Goal: Task Accomplishment & Management: Use online tool/utility

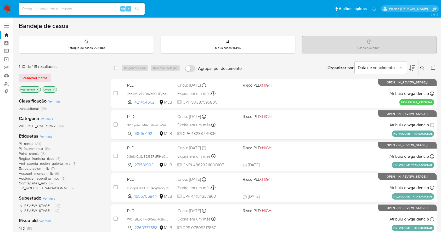
click at [88, 8] on input at bounding box center [81, 8] width 125 height 7
paste input "1526390504"
type input "1526390504"
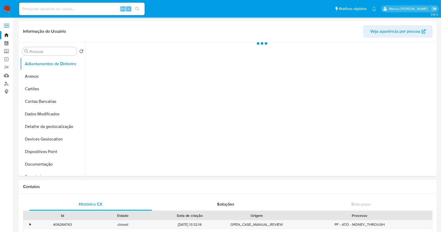
select select "10"
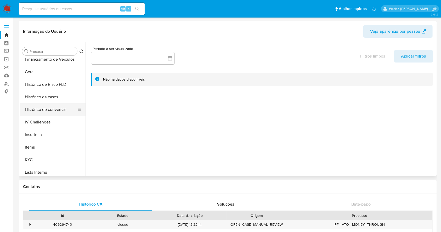
scroll to position [132, 0]
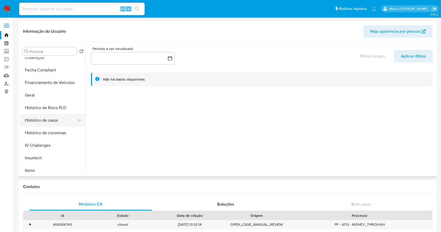
click at [46, 122] on button "Histórico de casos" at bounding box center [50, 120] width 61 height 13
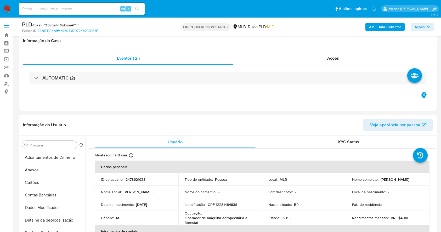
select select "10"
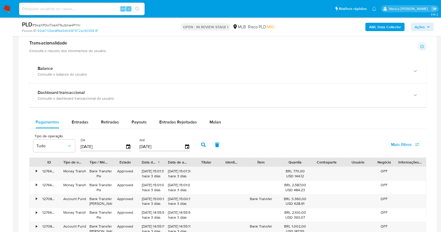
scroll to position [418, 0]
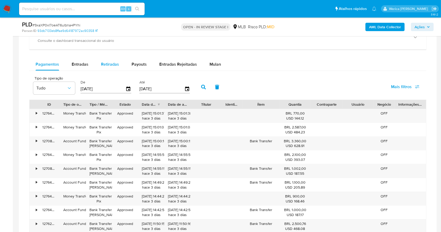
click at [106, 60] on div "Retiradas" at bounding box center [110, 64] width 18 height 13
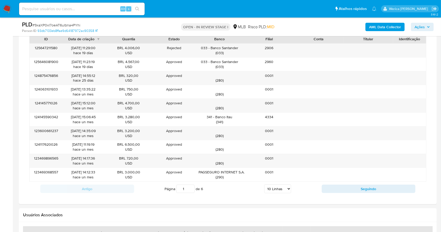
scroll to position [488, 0]
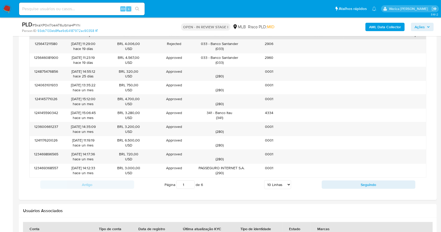
click at [283, 184] on select "5 Linhas 10 Linhas 20 Linhas 25 Linhas 50 Linhas 100 Linhas" at bounding box center [277, 184] width 27 height 9
select select "100"
click at [264, 180] on select "5 Linhas 10 Linhas 20 Linhas 25 Linhas 50 Linhas 100 Linhas" at bounding box center [277, 184] width 27 height 9
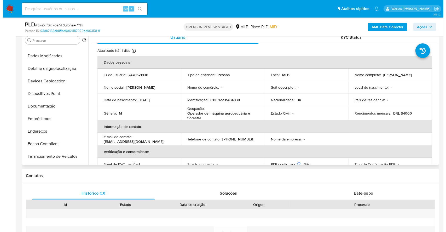
scroll to position [0, 0]
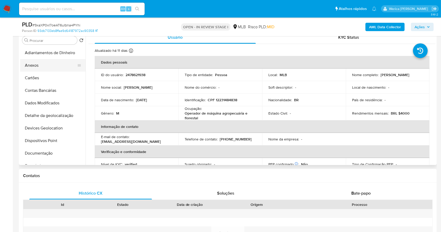
click at [40, 65] on button "Anexos" at bounding box center [50, 65] width 61 height 13
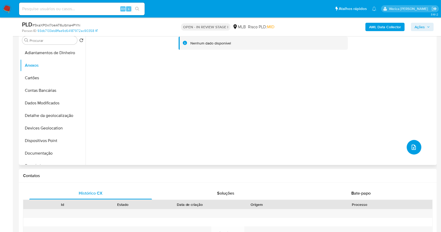
click at [414, 150] on span "upload-file" at bounding box center [413, 147] width 6 height 6
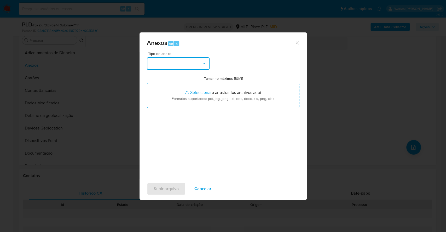
click at [168, 66] on button "button" at bounding box center [178, 63] width 63 height 13
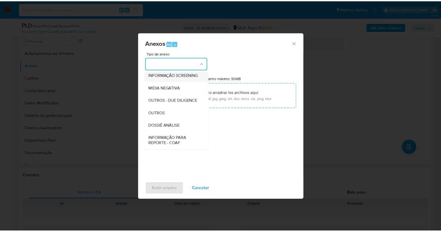
scroll to position [80, 0]
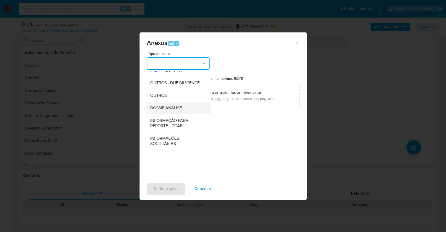
click at [172, 107] on span "DOSSIÊ ANÁLISE" at bounding box center [166, 107] width 32 height 5
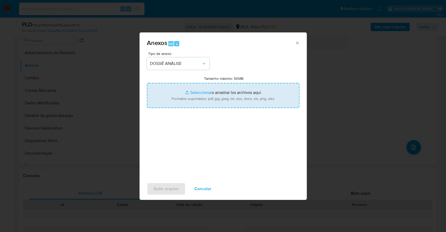
click at [186, 100] on input "Tamanho máximo: 50MB Seleccionar archivos" at bounding box center [223, 95] width 153 height 25
type input "C:\fakepath\Mulan 2478621938_2025_09_26_08_45_02.xlsx"
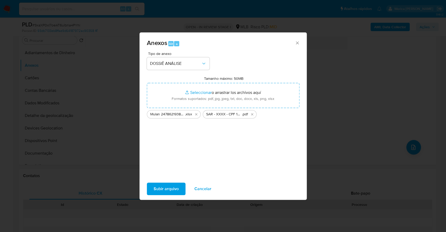
click at [163, 192] on span "Subir arquivo" at bounding box center [166, 189] width 25 height 12
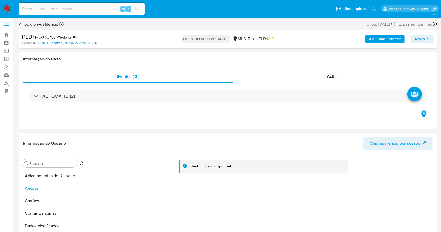
scroll to position [0, 0]
click at [339, 79] on span "Ações" at bounding box center [333, 77] width 12 height 6
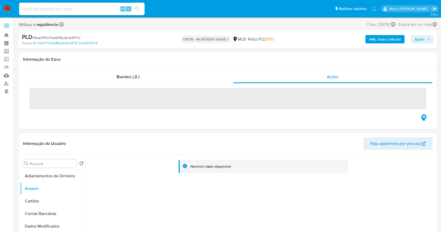
click at [377, 42] on b "AML Data Collector" at bounding box center [385, 39] width 32 height 8
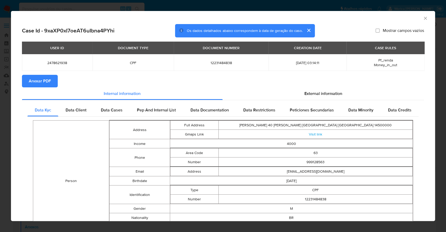
click at [415, 21] on div "AML Data Collector" at bounding box center [223, 17] width 424 height 13
click at [417, 20] on div "AML Data Collector" at bounding box center [219, 18] width 408 height 6
click at [423, 19] on icon "Fechar a janela" at bounding box center [425, 18] width 5 height 5
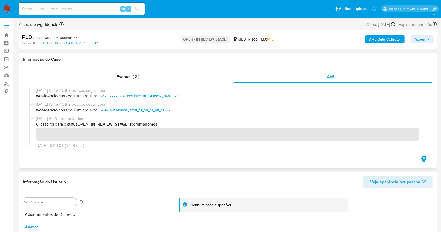
click at [228, 93] on span "wgaldencio carregou um arquivo: SAR - XXXX - CPF 12231484838 - ADEMILSON BORGES…" at bounding box center [230, 96] width 388 height 6
click at [213, 81] on div "Eventos ( 2 )" at bounding box center [128, 77] width 210 height 13
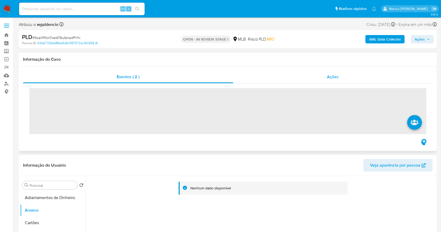
click at [311, 72] on div "Ações" at bounding box center [332, 77] width 199 height 13
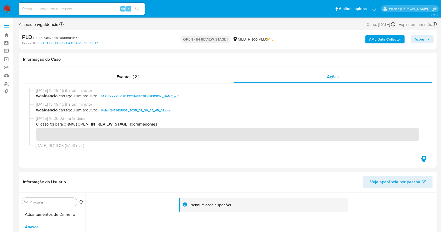
click at [428, 37] on span "Ações" at bounding box center [421, 39] width 15 height 7
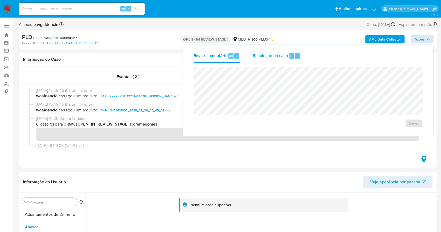
click at [286, 60] on div "Resolução do caso Alt r" at bounding box center [277, 56] width 48 height 14
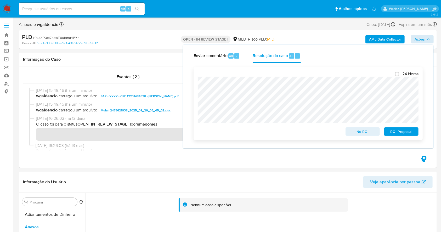
click at [394, 131] on span "ROI Proposal" at bounding box center [400, 131] width 27 height 7
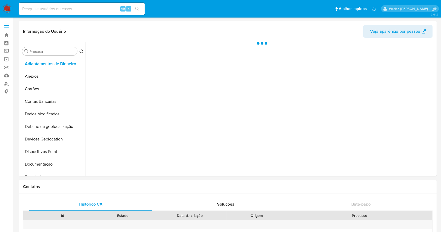
select select "10"
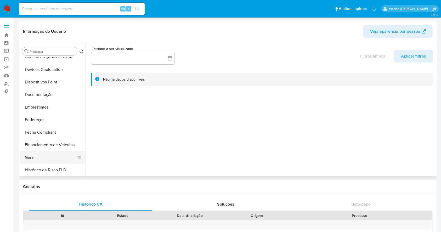
scroll to position [105, 0]
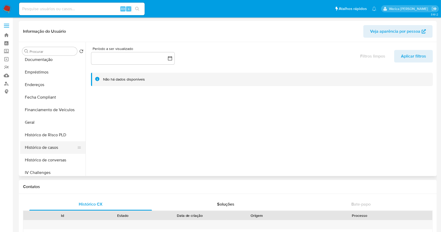
click at [53, 145] on button "Histórico de casos" at bounding box center [50, 147] width 61 height 13
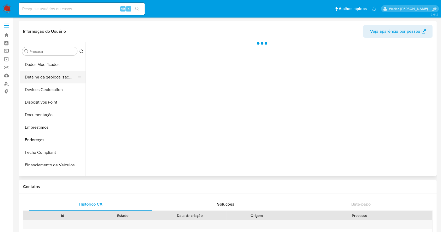
scroll to position [105, 0]
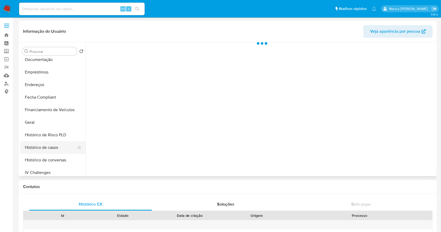
select select "10"
click at [66, 147] on button "Histórico de casos" at bounding box center [50, 147] width 61 height 13
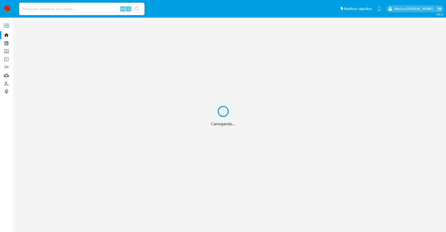
click at [89, 13] on div "Carregando..." at bounding box center [223, 116] width 446 height 232
click at [87, 9] on div "Carregando..." at bounding box center [223, 116] width 446 height 232
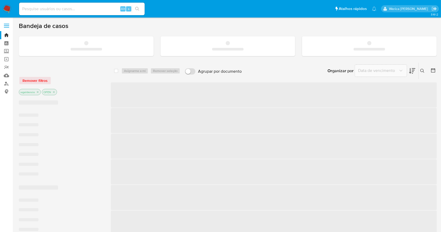
click at [85, 5] on div "Alt s" at bounding box center [81, 9] width 125 height 13
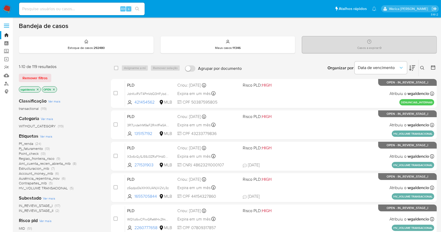
click at [88, 6] on input at bounding box center [81, 8] width 125 height 7
paste input "2612201784"
type input "2612201784"
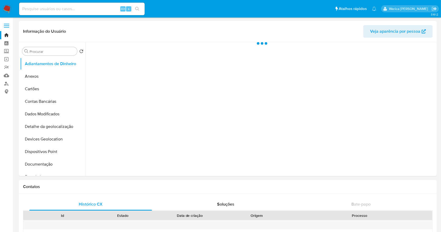
select select "10"
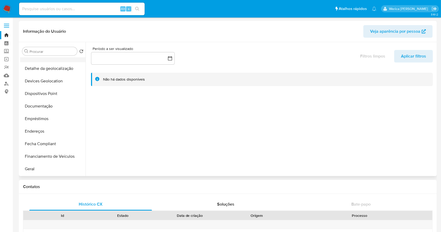
scroll to position [105, 0]
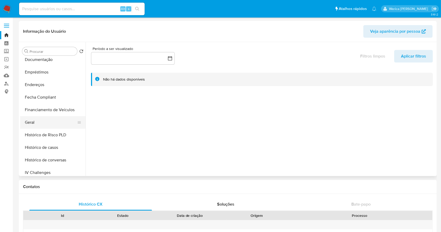
click at [64, 125] on button "Geral" at bounding box center [50, 122] width 61 height 13
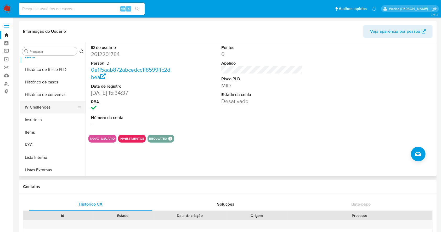
scroll to position [209, 0]
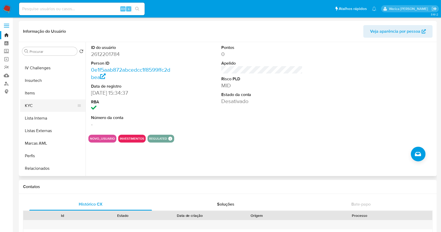
click at [45, 104] on button "KYC" at bounding box center [50, 105] width 61 height 13
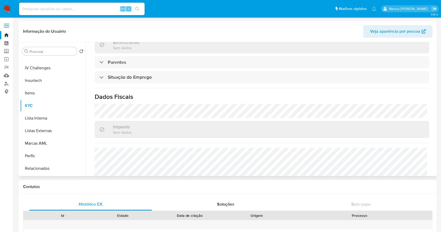
scroll to position [234, 0]
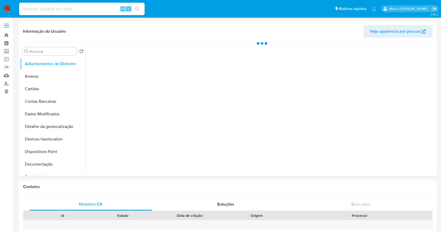
click at [82, 8] on input at bounding box center [81, 8] width 125 height 7
select select "10"
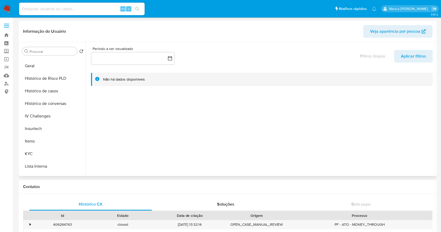
scroll to position [174, 0]
click at [52, 133] on button "Items" at bounding box center [50, 128] width 61 height 13
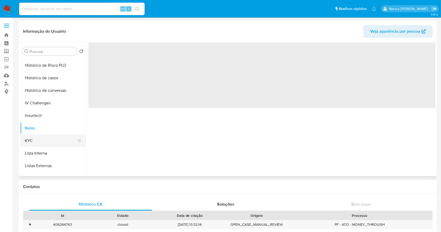
click at [55, 138] on button "KYC" at bounding box center [50, 140] width 61 height 13
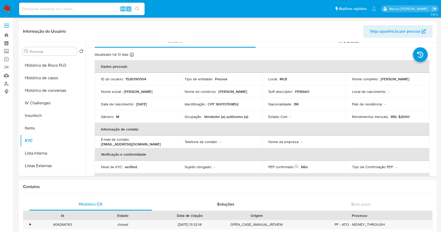
scroll to position [0, 0]
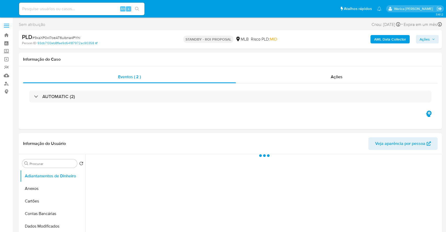
select select "10"
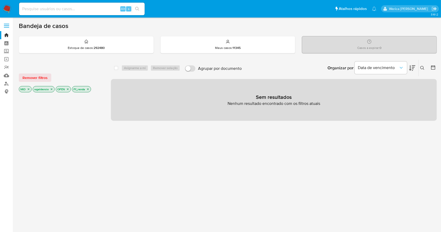
click at [29, 90] on icon "close-filter" at bounding box center [28, 89] width 3 height 3
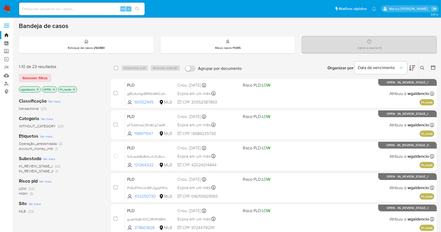
click at [75, 88] on icon "close-filter" at bounding box center [73, 89] width 3 height 3
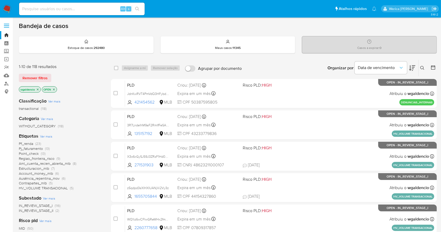
click at [37, 168] on span "Estructuracion_mlb" at bounding box center [34, 168] width 30 height 5
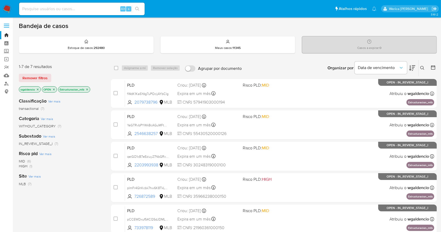
click at [90, 88] on p "Estructuracion_mlb" at bounding box center [74, 90] width 32 height 6
click at [89, 89] on icon "close-filter" at bounding box center [86, 89] width 3 height 3
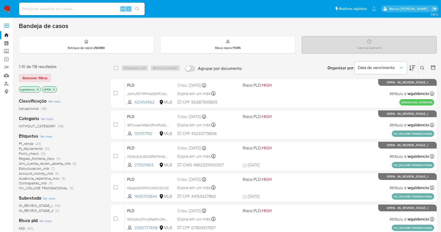
click at [38, 144] on span "(23)" at bounding box center [38, 143] width 6 height 5
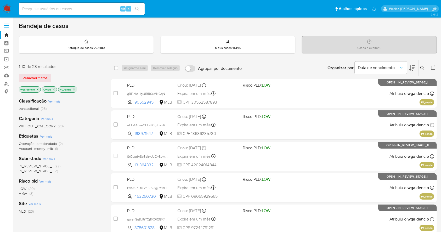
click at [75, 90] on icon "close-filter" at bounding box center [73, 89] width 3 height 3
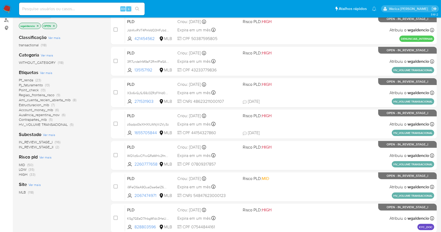
scroll to position [70, 0]
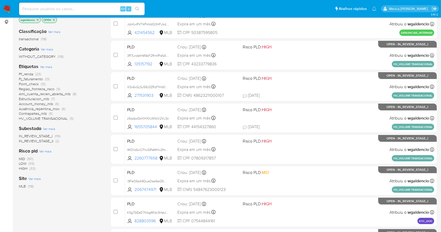
click at [29, 159] on span "(50)" at bounding box center [30, 158] width 6 height 5
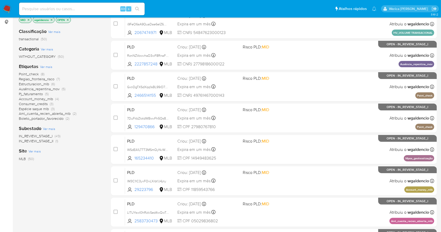
click at [29, 72] on span "Point_check" at bounding box center [29, 73] width 20 height 5
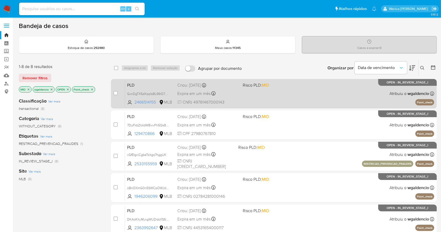
click at [340, 91] on div "PLD GxnDgTXSdXqq1sBL99rD7hn8 2466514155 MLB Risco PLD: MID Criou: 12/09/2025 Cr…" at bounding box center [279, 93] width 309 height 26
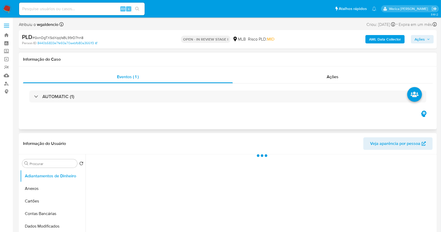
select select "10"
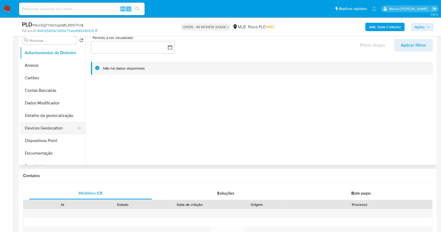
scroll to position [70, 0]
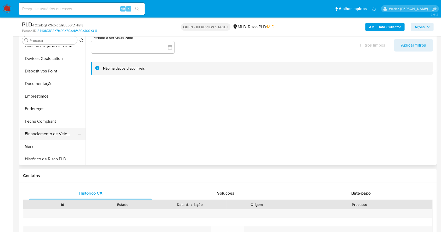
click at [50, 139] on button "Financiamento de Veículos" at bounding box center [50, 134] width 61 height 13
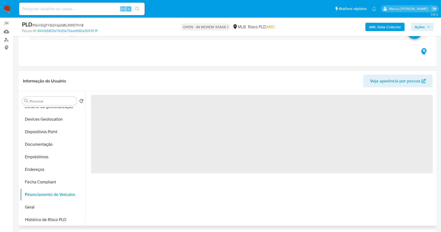
scroll to position [35, 0]
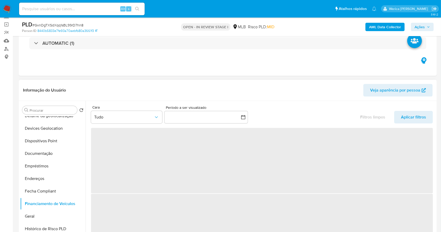
click at [126, 110] on div "Cara Tudo" at bounding box center [126, 114] width 71 height 18
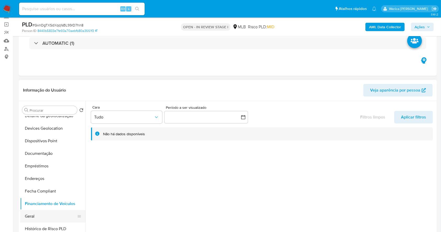
click at [50, 219] on button "Geral" at bounding box center [50, 216] width 61 height 13
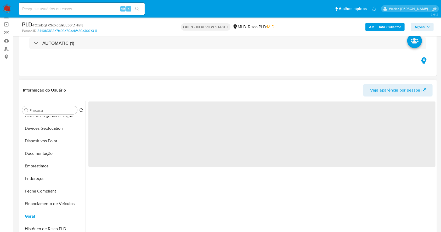
click at [129, 166] on span "‌" at bounding box center [261, 133] width 347 height 65
click at [119, 122] on span "‌" at bounding box center [261, 133] width 347 height 65
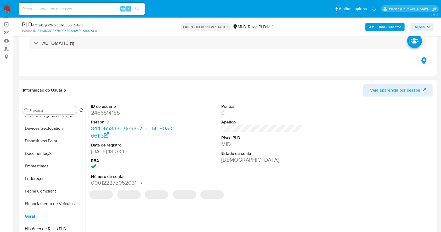
click at [114, 111] on dd "2466514155" at bounding box center [132, 112] width 82 height 7
copy dd "2466514155"
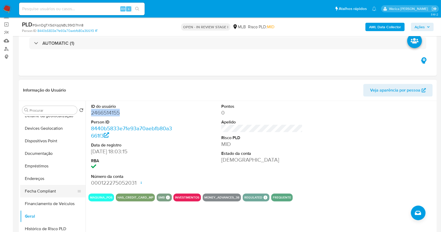
scroll to position [174, 0]
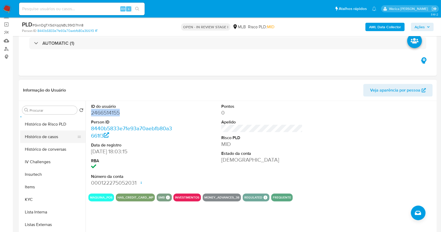
click at [51, 141] on button "Histórico de casos" at bounding box center [50, 136] width 61 height 13
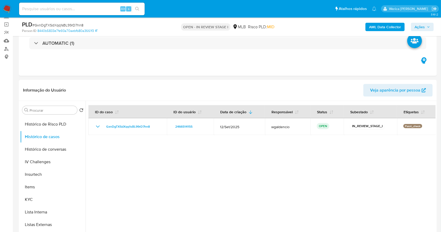
click at [382, 33] on div "PLD # GxnDgTXSdXqq1sBL99rD7hn8 Person ID 8440b5833e7fe93a70aebfb80a3661f3 OPEN …" at bounding box center [228, 27] width 418 height 19
click at [382, 32] on div "AML Data Collector Ações" at bounding box center [366, 27] width 136 height 12
click at [376, 26] on b "AML Data Collector" at bounding box center [385, 27] width 32 height 8
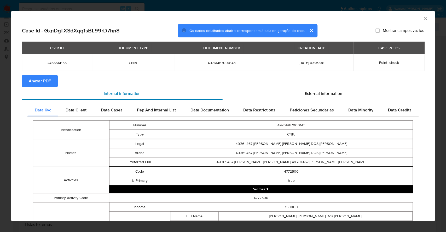
click at [35, 89] on div "Internal information" at bounding box center [122, 93] width 201 height 13
click at [38, 76] on span "Anexar PDF" at bounding box center [40, 81] width 22 height 12
click at [423, 19] on icon "Fechar a janela" at bounding box center [425, 18] width 5 height 5
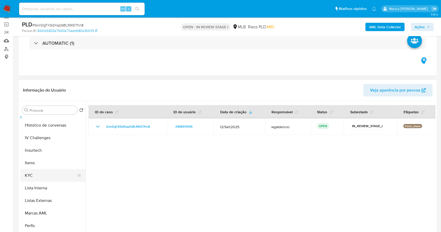
scroll to position [209, 0]
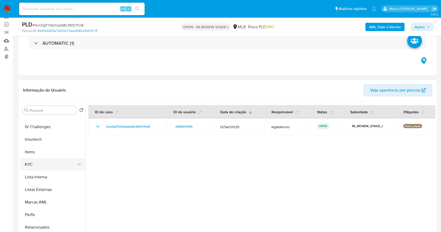
click at [55, 169] on button "KYC" at bounding box center [50, 164] width 61 height 13
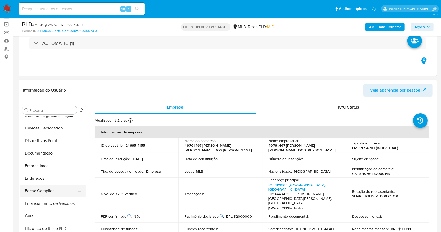
scroll to position [70, 0]
click at [51, 154] on button "Documentação" at bounding box center [50, 153] width 61 height 13
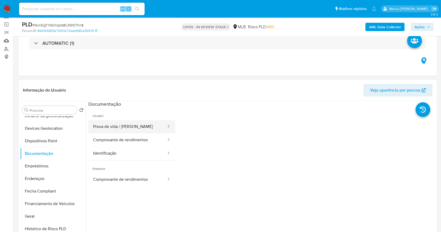
click at [118, 128] on button "Prova de vida / Selfie" at bounding box center [127, 126] width 78 height 13
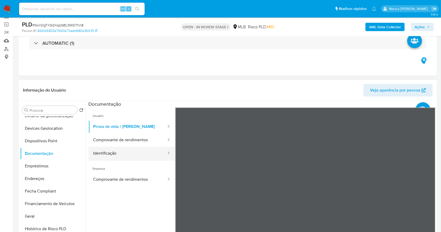
click at [140, 147] on button "Identificação" at bounding box center [127, 153] width 78 height 13
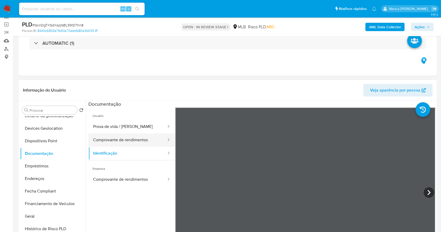
click at [135, 143] on button "Comprovante de rendimentos" at bounding box center [127, 139] width 78 height 13
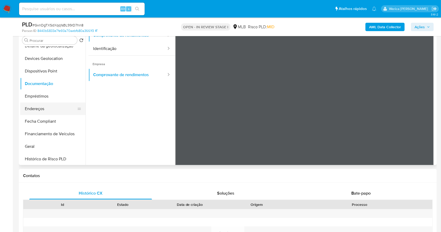
scroll to position [139, 0]
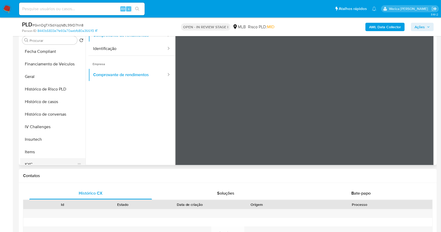
click at [44, 162] on button "KYC" at bounding box center [50, 164] width 61 height 13
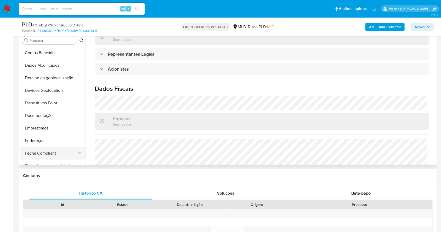
scroll to position [70, 0]
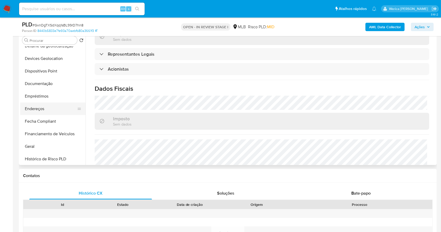
click at [53, 107] on button "Endereços" at bounding box center [50, 108] width 61 height 13
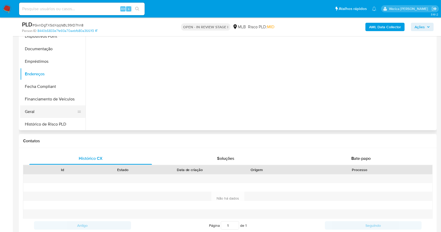
scroll to position [209, 0]
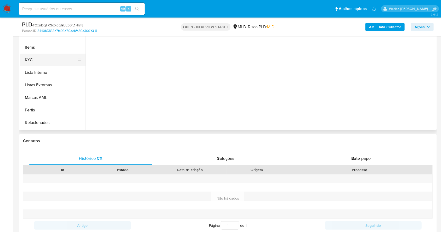
click at [40, 61] on button "KYC" at bounding box center [50, 60] width 61 height 13
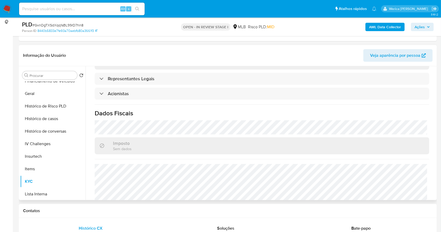
scroll to position [70, 0]
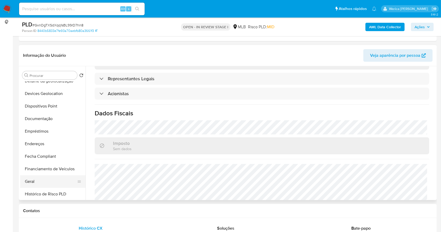
click at [54, 177] on button "Geral" at bounding box center [50, 181] width 61 height 13
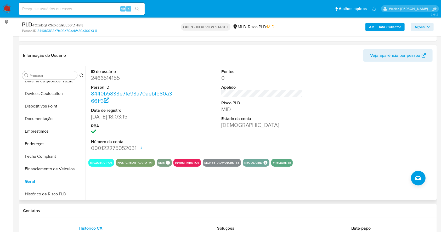
click at [364, 128] on div at bounding box center [391, 110] width 87 height 88
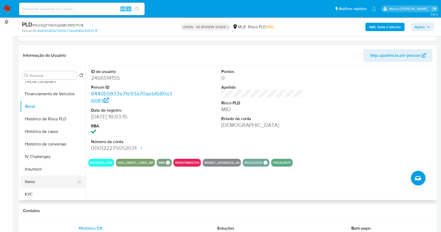
scroll to position [174, 0]
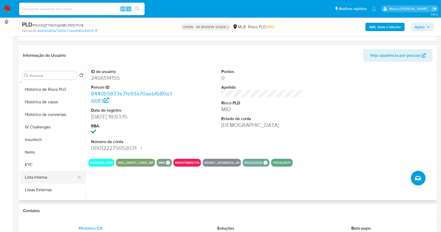
click at [65, 171] on button "Lista Interna" at bounding box center [50, 177] width 61 height 13
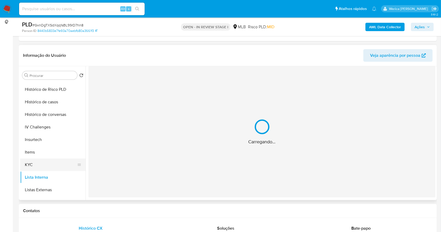
click at [50, 165] on button "KYC" at bounding box center [50, 164] width 61 height 13
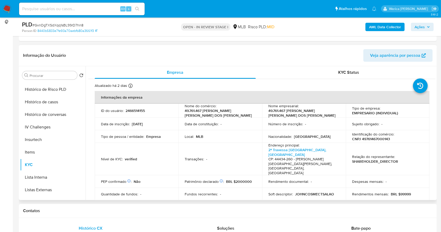
drag, startPoint x: 380, startPoint y: 147, endPoint x: 375, endPoint y: 149, distance: 5.1
click at [375, 154] on p "Relação do representante :" at bounding box center [373, 156] width 43 height 5
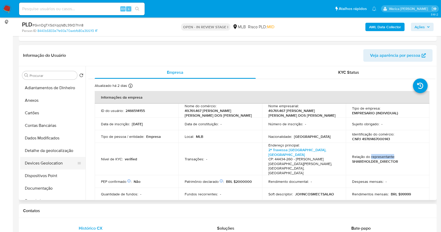
scroll to position [70, 0]
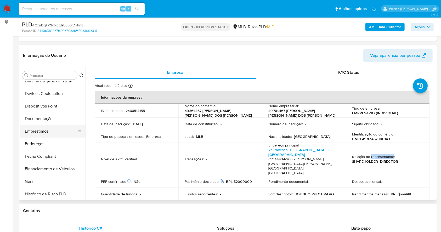
click at [46, 129] on button "Empréstimos" at bounding box center [50, 131] width 61 height 13
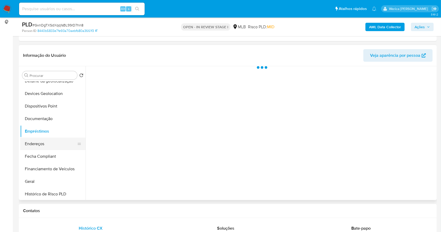
click at [50, 141] on button "Endereços" at bounding box center [50, 143] width 61 height 13
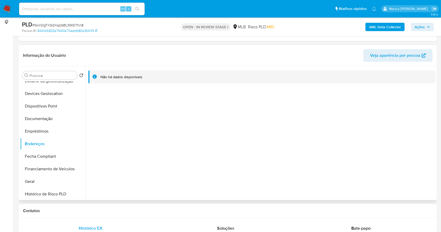
click at [404, 135] on div "Não há dados disponíveis" at bounding box center [260, 133] width 350 height 134
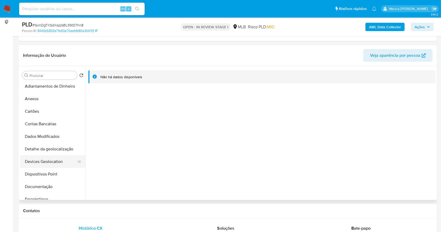
scroll to position [0, 0]
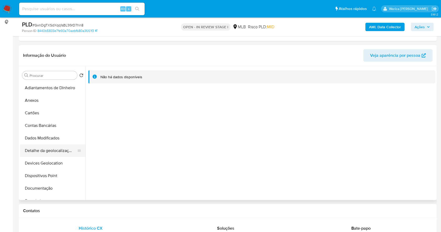
click at [61, 155] on button "Detalhe da geolocalização" at bounding box center [50, 150] width 61 height 13
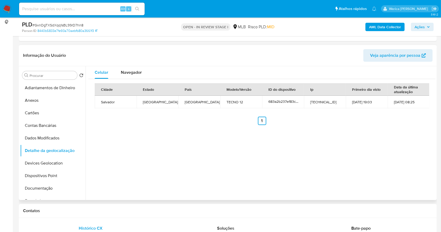
click at [349, 172] on div "Celular Navegador Cidade Estado País Modelo/Versão ID do dispositivo Ip Primeir…" at bounding box center [260, 133] width 350 height 134
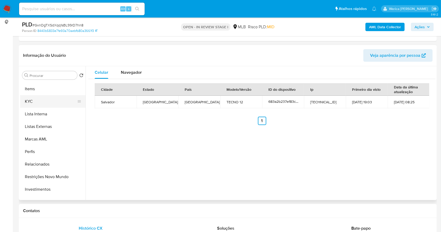
scroll to position [271, 0]
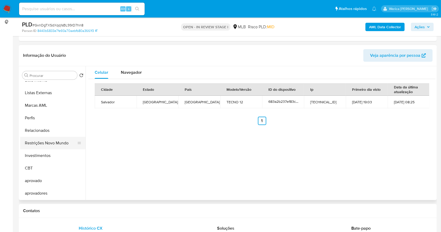
click at [44, 139] on button "Restrições Novo Mundo" at bounding box center [50, 143] width 61 height 13
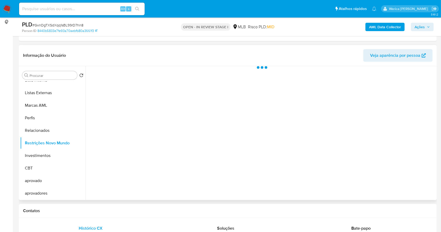
click at [146, 116] on div at bounding box center [260, 133] width 350 height 134
click at [130, 91] on div at bounding box center [260, 133] width 350 height 134
click at [129, 78] on div at bounding box center [260, 133] width 350 height 134
click at [133, 87] on div "Estado actual Historial Alterar status do usuário" at bounding box center [261, 94] width 347 height 57
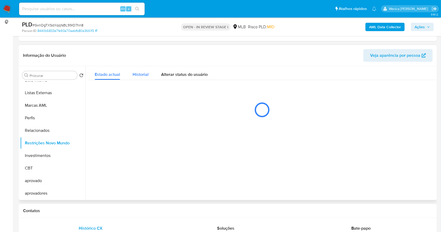
click at [137, 73] on span "Historial" at bounding box center [141, 74] width 16 height 6
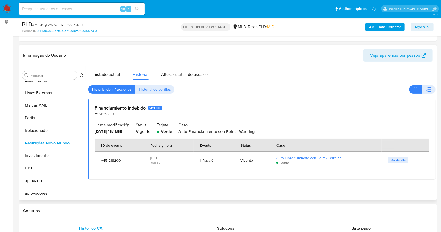
click at [433, 85] on div at bounding box center [422, 89] width 26 height 8
click at [431, 87] on button "button" at bounding box center [429, 89] width 14 height 8
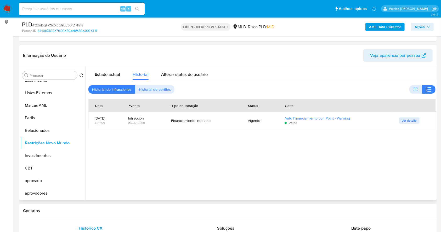
click at [370, 163] on div at bounding box center [260, 133] width 350 height 134
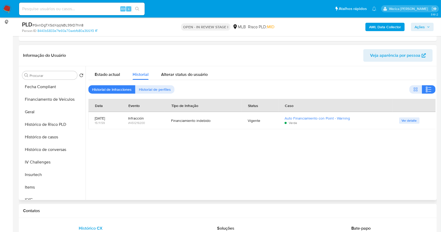
scroll to position [97, 0]
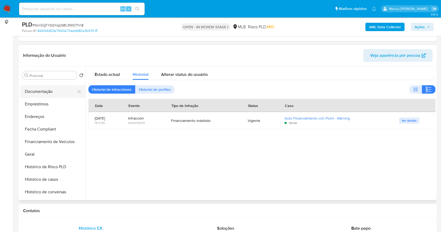
click at [56, 96] on button "Documentação" at bounding box center [50, 91] width 61 height 13
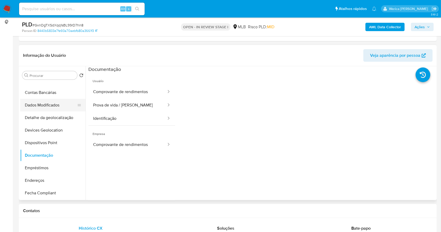
scroll to position [27, 0]
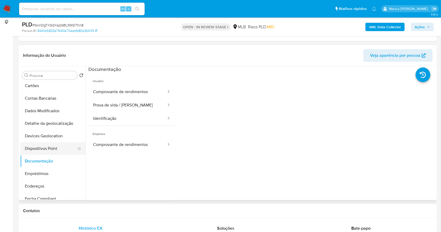
drag, startPoint x: 49, startPoint y: 153, endPoint x: 72, endPoint y: 153, distance: 23.0
click at [51, 153] on button "Dispositivos Point" at bounding box center [50, 148] width 61 height 13
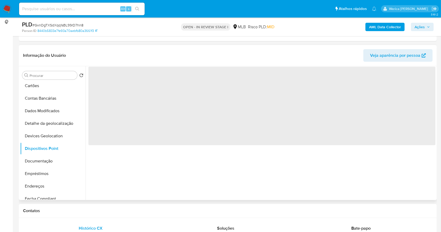
click at [207, 183] on div "‌" at bounding box center [260, 133] width 350 height 134
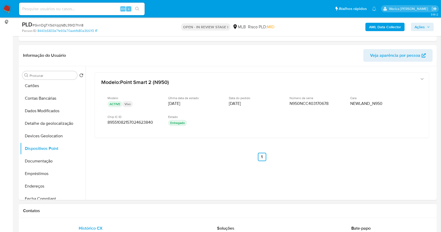
click at [416, 217] on div "Contatos" at bounding box center [228, 211] width 418 height 14
drag, startPoint x: 395, startPoint y: 180, endPoint x: 389, endPoint y: 171, distance: 10.8
click at [395, 180] on div "Modelo : Point Smart 2 (N950) Modelo ACTIVE Vivo Última data de estado 30/05/20…" at bounding box center [261, 123] width 347 height 115
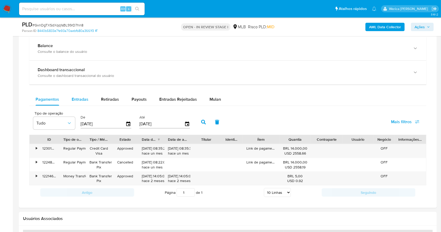
click at [79, 102] on span "Entradas" at bounding box center [80, 99] width 17 height 6
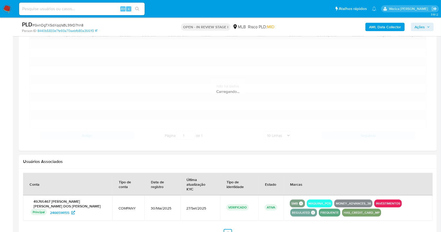
scroll to position [523, 0]
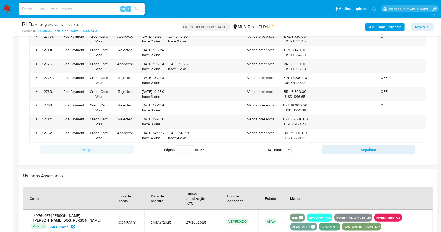
click at [266, 152] on select "5 Linhas 10 Linhas 20 Linhas 25 Linhas 50 Linhas 100 Linhas" at bounding box center [278, 149] width 27 height 9
select select "100"
click at [265, 145] on select "5 Linhas 10 Linhas 20 Linhas 25 Linhas 50 Linhas 100 Linhas" at bounding box center [278, 149] width 27 height 9
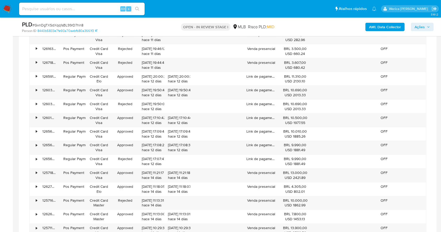
scroll to position [836, 0]
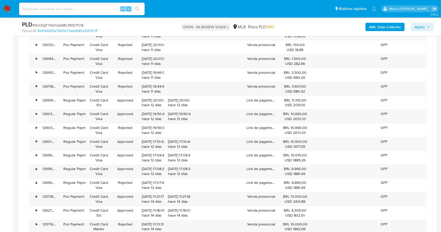
click at [380, 23] on b "AML Data Collector" at bounding box center [385, 27] width 32 height 8
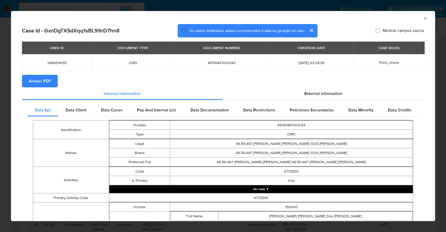
click at [38, 85] on span "Anexar PDF" at bounding box center [40, 81] width 22 height 12
click at [46, 81] on span "Anexar PDF" at bounding box center [40, 81] width 22 height 12
click at [0, 154] on div "AML Data Collector Case Id - GxnDgTXSdXqq1sBL99rD7hn8 Os dados detalhados abaix…" at bounding box center [223, 116] width 446 height 232
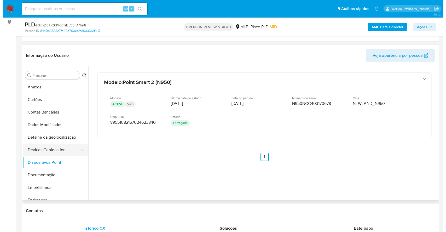
scroll to position [0, 0]
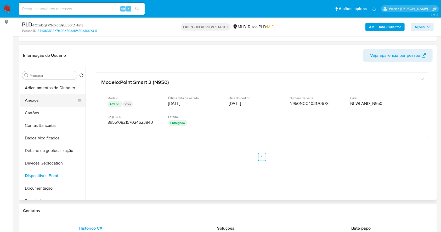
click at [29, 97] on button "Anexos" at bounding box center [50, 100] width 61 height 13
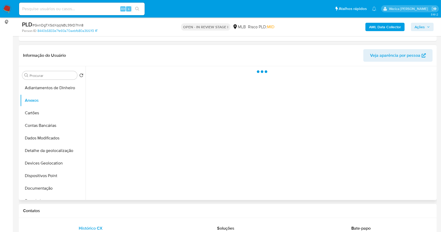
click at [417, 160] on div at bounding box center [260, 133] width 350 height 134
click at [397, 168] on div at bounding box center [260, 133] width 350 height 134
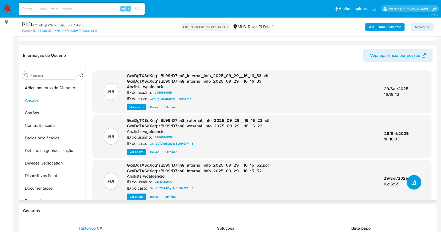
click at [410, 179] on icon "upload-file" at bounding box center [413, 182] width 6 height 6
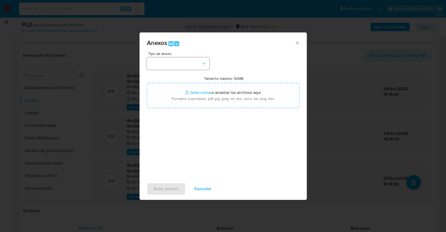
click at [177, 67] on div "Tipo de anexo Tamanho máximo: 50MB Seleccionar archivos Seleccionar o arrastrar…" at bounding box center [223, 113] width 153 height 123
click at [177, 67] on button "button" at bounding box center [178, 63] width 63 height 13
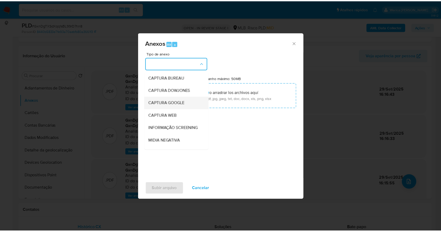
scroll to position [70, 0]
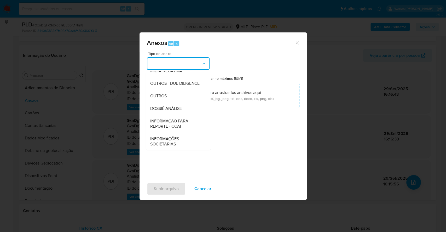
click at [186, 115] on div "DOSSIÊ ANÁLISE" at bounding box center [176, 108] width 53 height 13
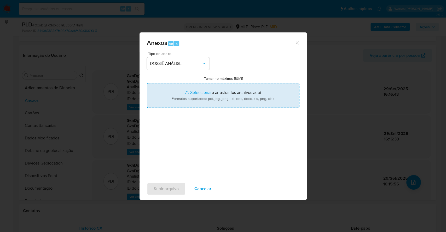
click at [186, 98] on input "Tamanho máximo: 50MB Seleccionar archivos" at bounding box center [223, 95] width 153 height 25
type input "C:\fakepath\SAR - XXXXX - CNPJ 49761467000143 - 49.761.467 JOHN CLEBSON SOUZA D…"
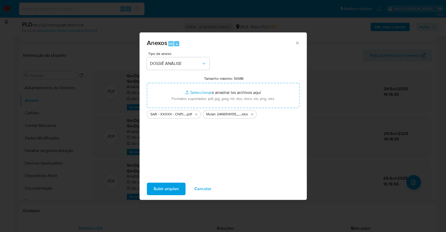
click at [177, 186] on span "Subir arquivo" at bounding box center [166, 189] width 25 height 12
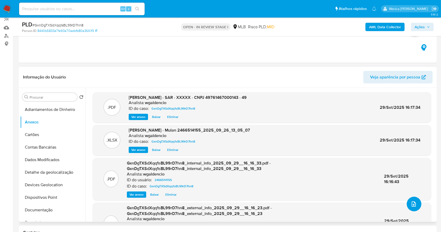
scroll to position [0, 0]
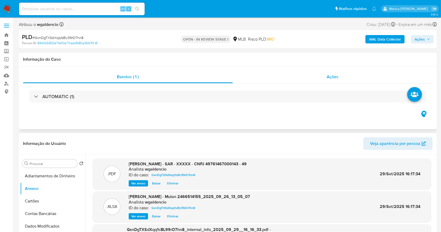
click at [332, 77] on span "Ações" at bounding box center [333, 77] width 12 height 6
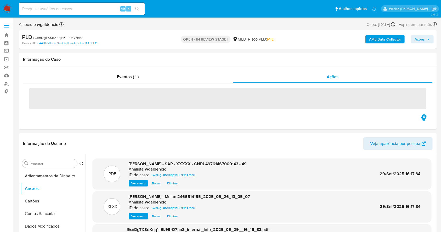
click at [423, 37] on span "Ações" at bounding box center [419, 39] width 10 height 8
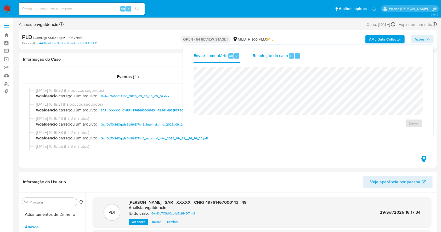
click at [284, 57] on span "Resolução do caso" at bounding box center [270, 56] width 35 height 6
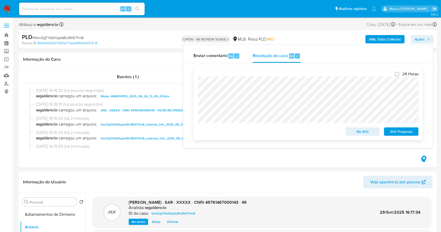
click at [395, 134] on span "ROI Proposal" at bounding box center [400, 131] width 27 height 7
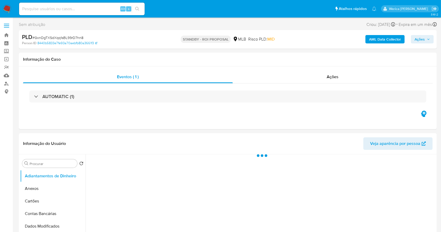
select select "10"
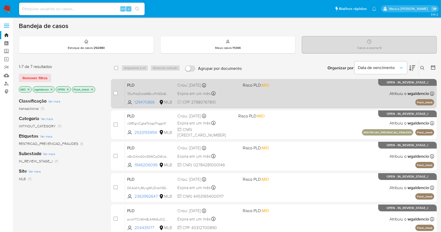
click at [305, 97] on div "PLD 7DuFkbZIotdWBwvFh5Qs8AyL 129470866 MLB Risco PLD: MID Criou: 12/09/2025 Cri…" at bounding box center [279, 93] width 309 height 26
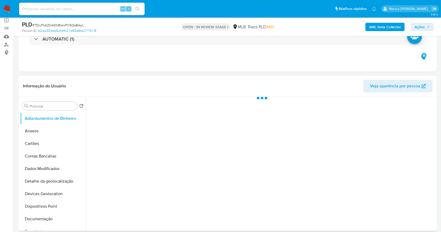
scroll to position [70, 0]
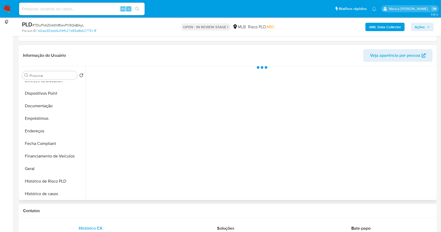
select select "10"
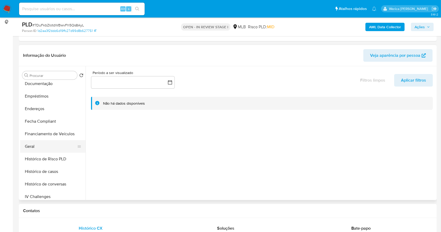
click at [43, 144] on button "Geral" at bounding box center [50, 146] width 61 height 13
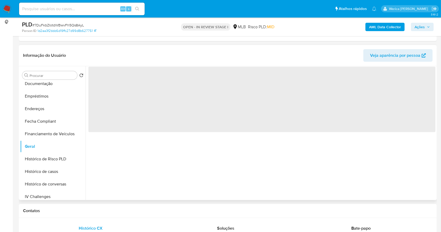
click at [105, 121] on span "‌" at bounding box center [261, 99] width 347 height 65
click at [102, 110] on span "‌" at bounding box center [261, 99] width 347 height 65
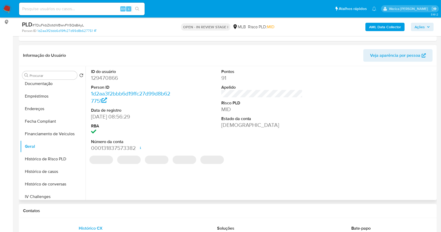
click at [97, 75] on dd "129470866" at bounding box center [132, 77] width 82 height 7
copy dd "129470866"
